Goal: Find specific page/section: Find specific page/section

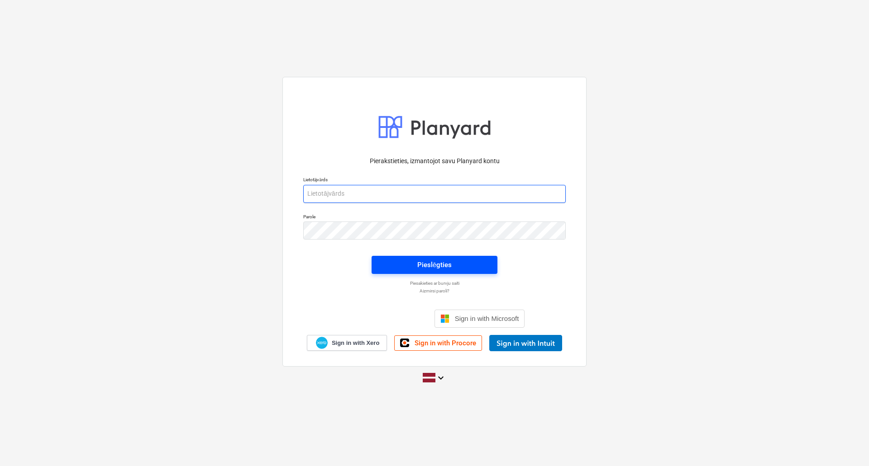
type input "[PERSON_NAME][EMAIL_ADDRESS][DOMAIN_NAME]"
click at [432, 263] on div "Pieslēgties" at bounding box center [434, 265] width 34 height 12
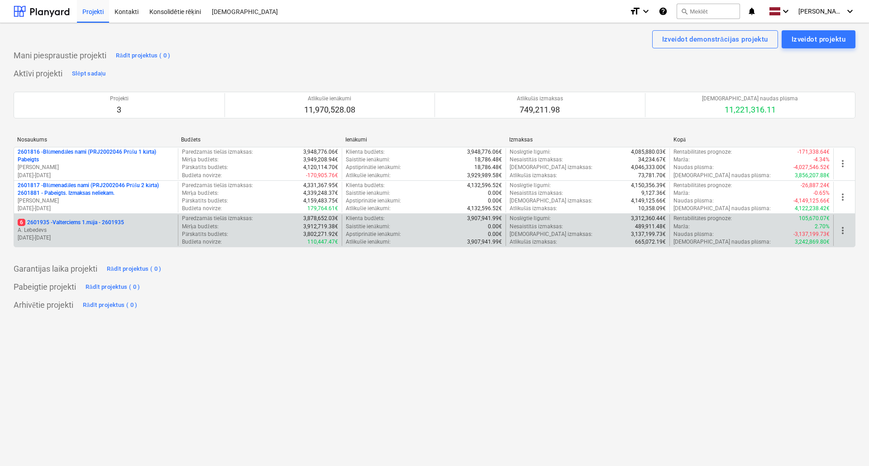
click at [94, 221] on p "6 2601935 - Valterciems 1.māja - 2601935" at bounding box center [71, 223] width 106 height 8
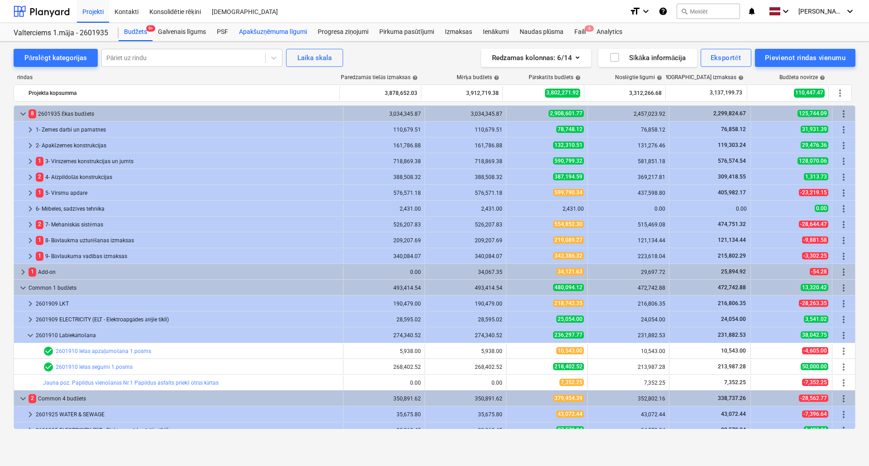
click at [265, 33] on div "Apakšuzņēmuma līgumi" at bounding box center [272, 32] width 79 height 18
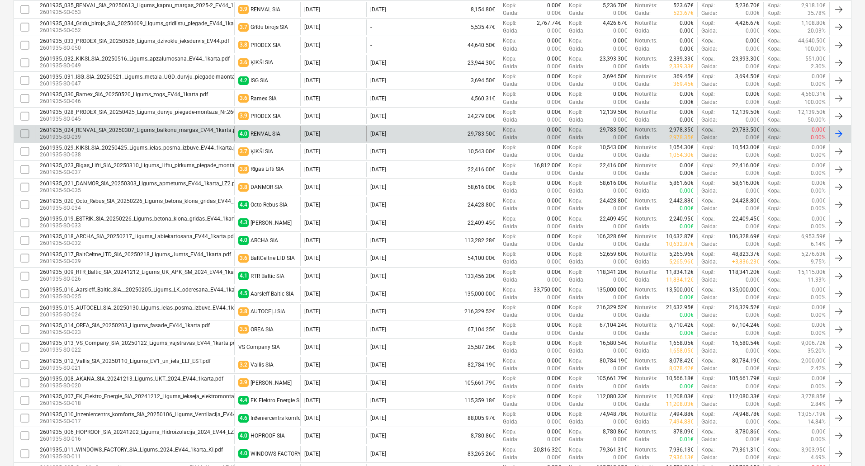
scroll to position [317, 0]
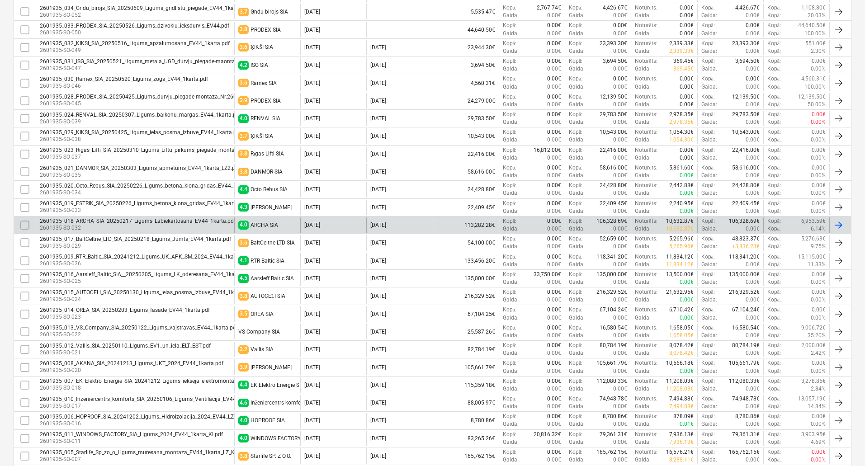
click at [201, 221] on div "2601935_018_ARCHA_SIA_20250217_Ligums_Labiekartosana_EV44_1karta.pdf" at bounding box center [138, 221] width 196 height 6
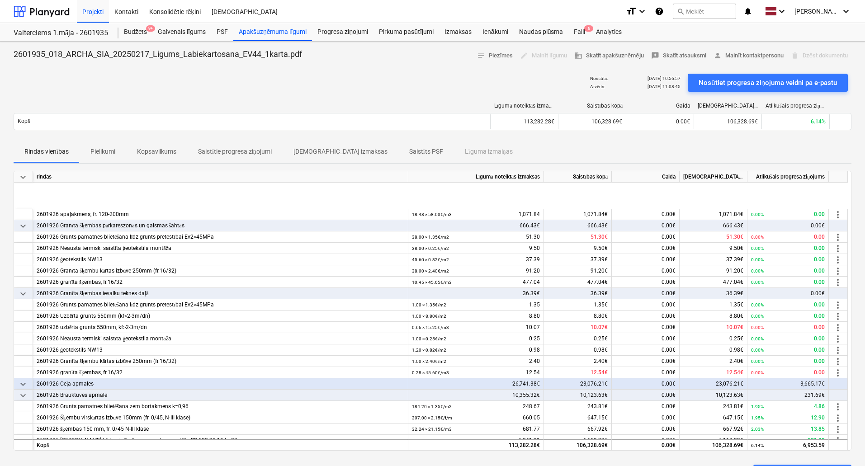
scroll to position [1723, 0]
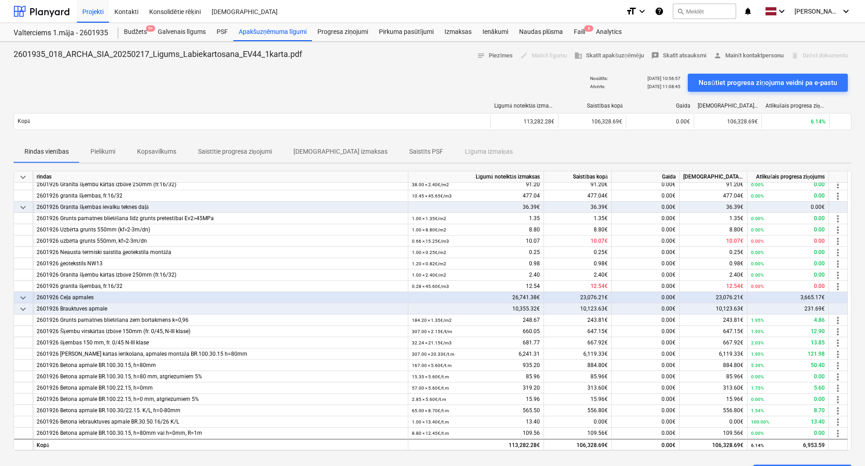
click at [314, 86] on div "Nosūtīts : [DATE] 10:56:57 Atvērts : [DATE] 11:08:45 Nosūtiet progresa ziņojuma…" at bounding box center [433, 82] width 838 height 25
click at [333, 62] on div "2601935_018_ARCHA_SIA_20250217_Ligums_Labiekartosana_EV44_1karta.pdf notes Piez…" at bounding box center [433, 56] width 838 height 14
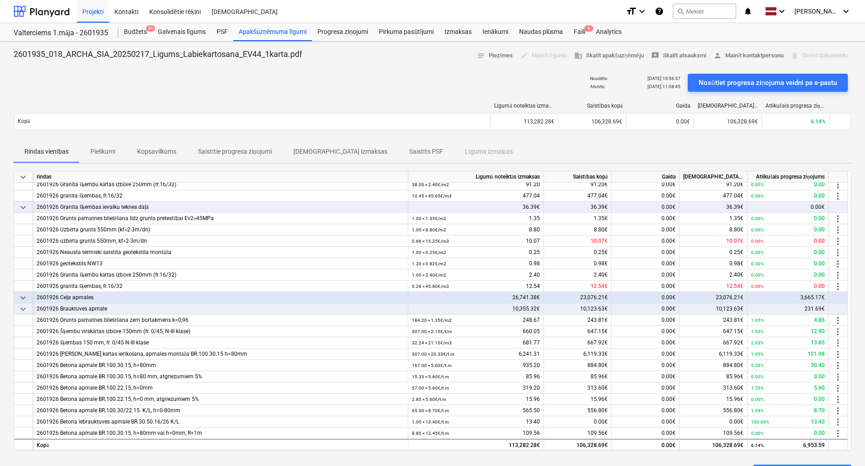
click at [336, 51] on div "2601935_018_ARCHA_SIA_20250217_Ligums_Labiekartosana_EV44_1karta.pdf notes Piez…" at bounding box center [433, 56] width 838 height 14
click at [330, 58] on div "2601935_018_ARCHA_SIA_20250217_Ligums_Labiekartosana_EV44_1karta.pdf notes Piez…" at bounding box center [433, 56] width 838 height 14
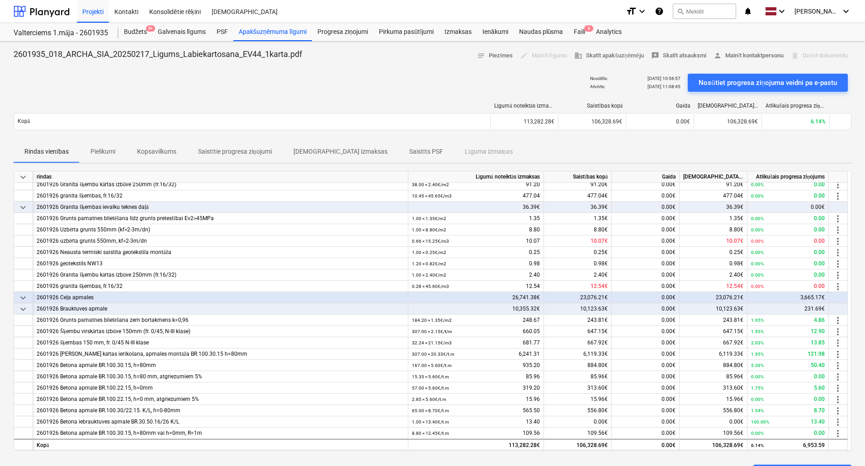
click at [377, 54] on div "2601935_018_ARCHA_SIA_20250217_Ligums_Labiekartosana_EV44_1karta.pdf notes Piez…" at bounding box center [433, 56] width 838 height 14
click at [374, 71] on div "Nosūtīts : [DATE] 10:56:57 Atvērts : [DATE] 11:08:45 Nosūtiet progresa ziņojuma…" at bounding box center [433, 82] width 838 height 25
click at [367, 49] on div "2601935_018_ARCHA_SIA_20250217_Ligums_Labiekartosana_EV44_1karta.pdf notes Piez…" at bounding box center [433, 56] width 838 height 14
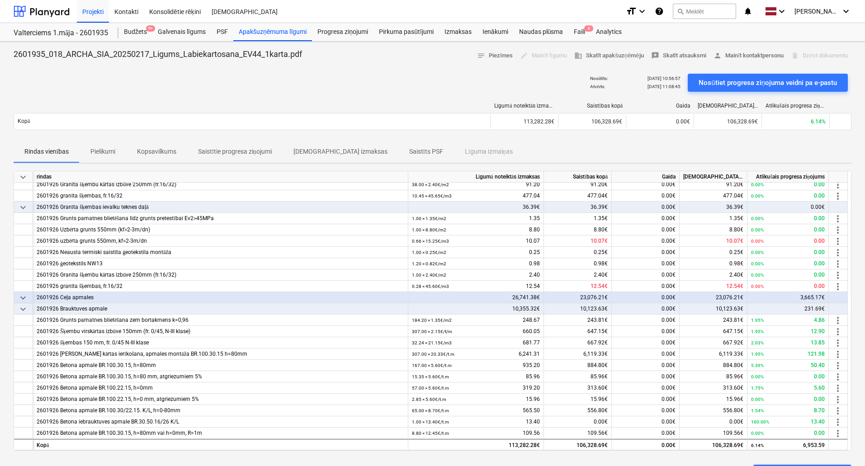
click at [367, 49] on div "2601935_018_ARCHA_SIA_20250217_Ligums_Labiekartosana_EV44_1karta.pdf notes Piez…" at bounding box center [433, 56] width 838 height 14
click at [365, 53] on div "2601935_018_ARCHA_SIA_20250217_Ligums_Labiekartosana_EV44_1karta.pdf notes Piez…" at bounding box center [433, 56] width 838 height 14
click at [361, 54] on div "2601935_018_ARCHA_SIA_20250217_Ligums_Labiekartosana_EV44_1karta.pdf notes Piez…" at bounding box center [433, 56] width 838 height 14
click at [341, 55] on div "2601935_018_ARCHA_SIA_20250217_Ligums_Labiekartosana_EV44_1karta.pdf notes Piez…" at bounding box center [433, 56] width 838 height 14
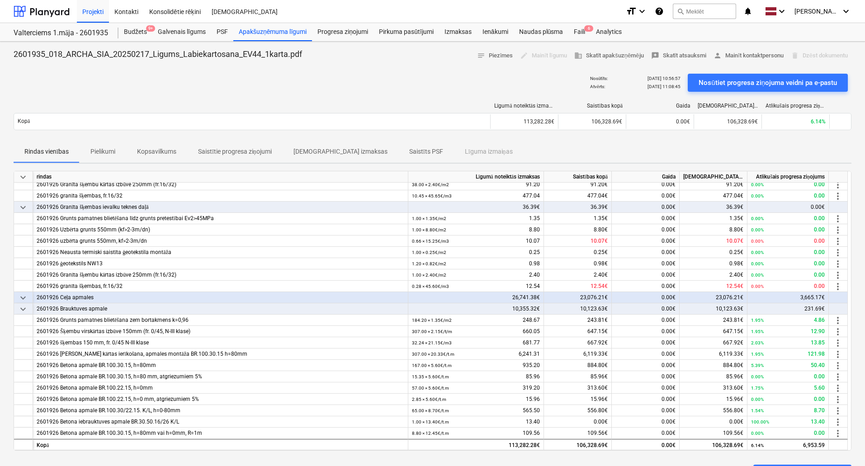
click at [341, 55] on div "2601935_018_ARCHA_SIA_20250217_Ligums_Labiekartosana_EV44_1karta.pdf notes Piez…" at bounding box center [433, 56] width 838 height 14
click at [333, 73] on div "Nosūtīts : [DATE] 10:56:57 Atvērts : [DATE] 11:08:45 Nosūtiet progresa ziņojuma…" at bounding box center [433, 82] width 838 height 25
click at [314, 88] on div "Nosūtīts : [DATE] 10:56:57 Atvērts : [DATE] 11:08:45 Nosūtiet progresa ziņojuma…" at bounding box center [433, 82] width 838 height 25
click at [475, 73] on div "Nosūtīts : [DATE] 10:56:57 Atvērts : [DATE] 11:08:45 Nosūtiet progresa ziņojuma…" at bounding box center [433, 82] width 838 height 25
